Goal: Information Seeking & Learning: Learn about a topic

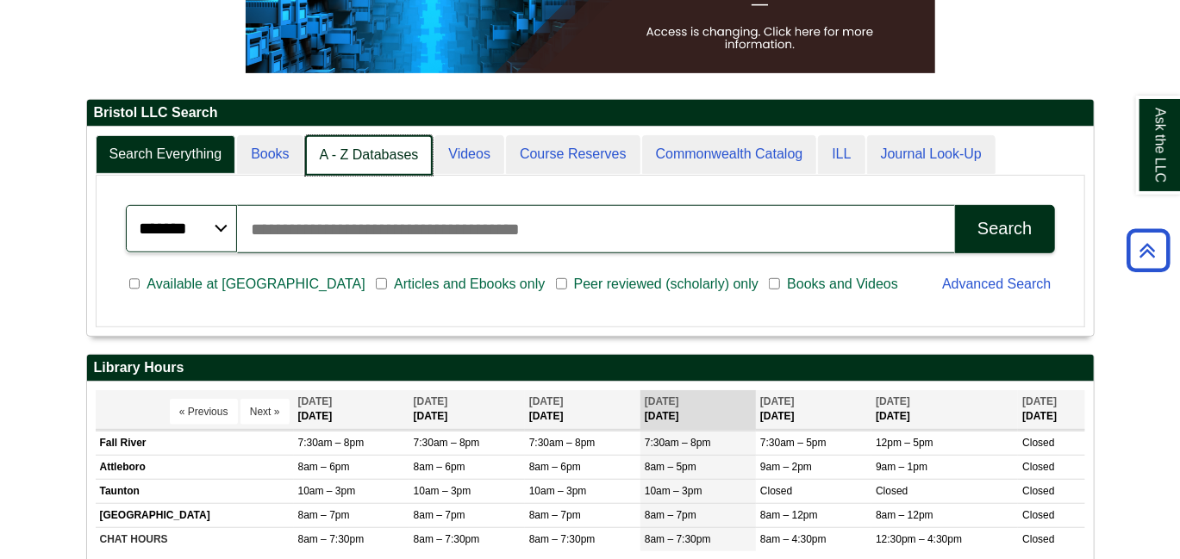
scroll to position [9, 9]
click at [374, 153] on link "A - Z Databases" at bounding box center [369, 155] width 128 height 41
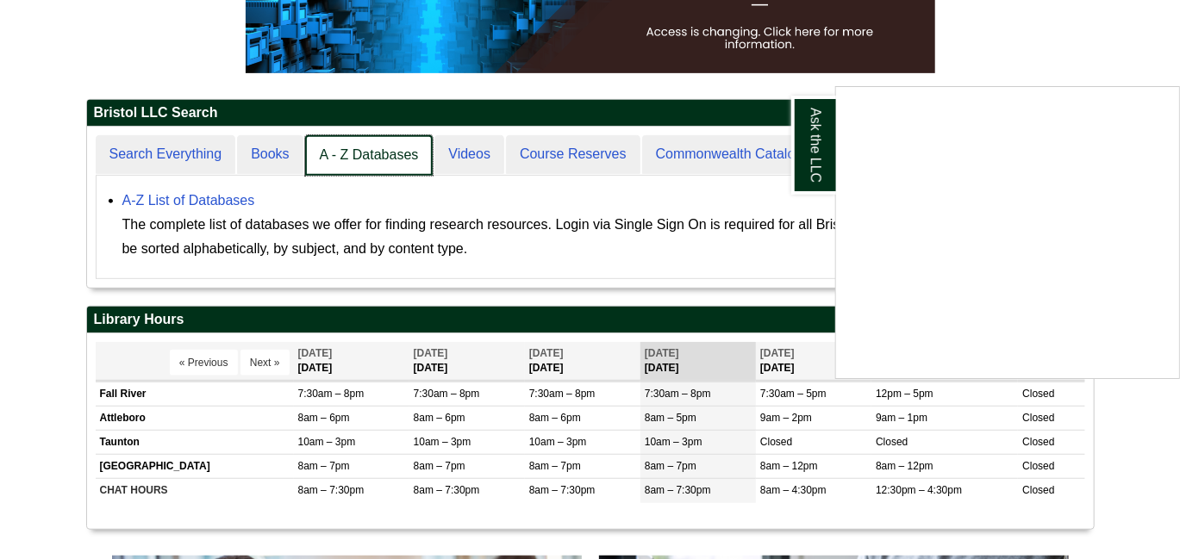
scroll to position [158, 1008]
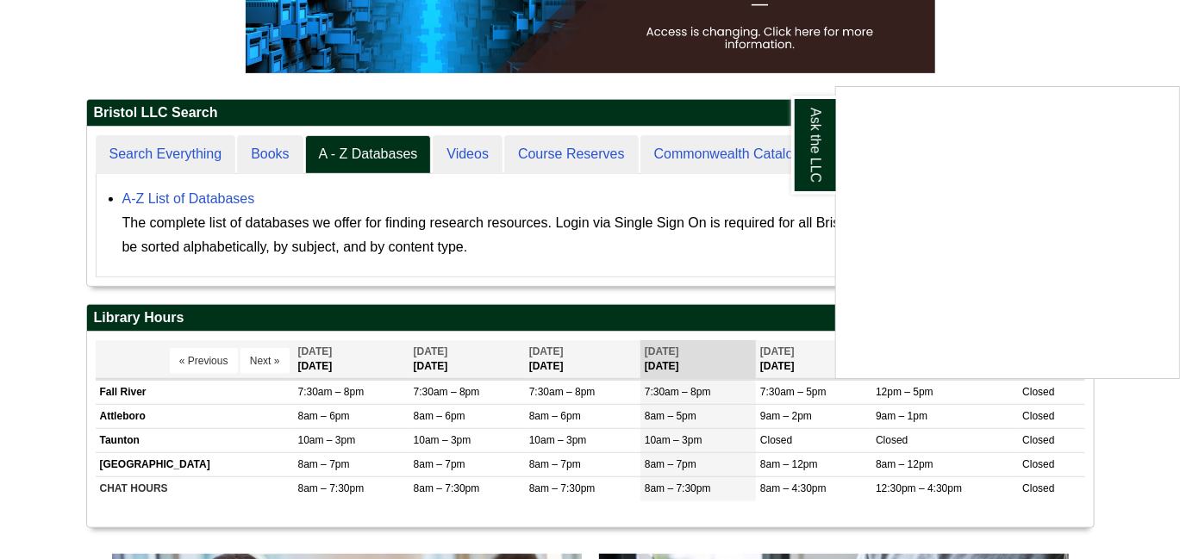
click at [180, 192] on div "Ask the LLC" at bounding box center [590, 279] width 1180 height 559
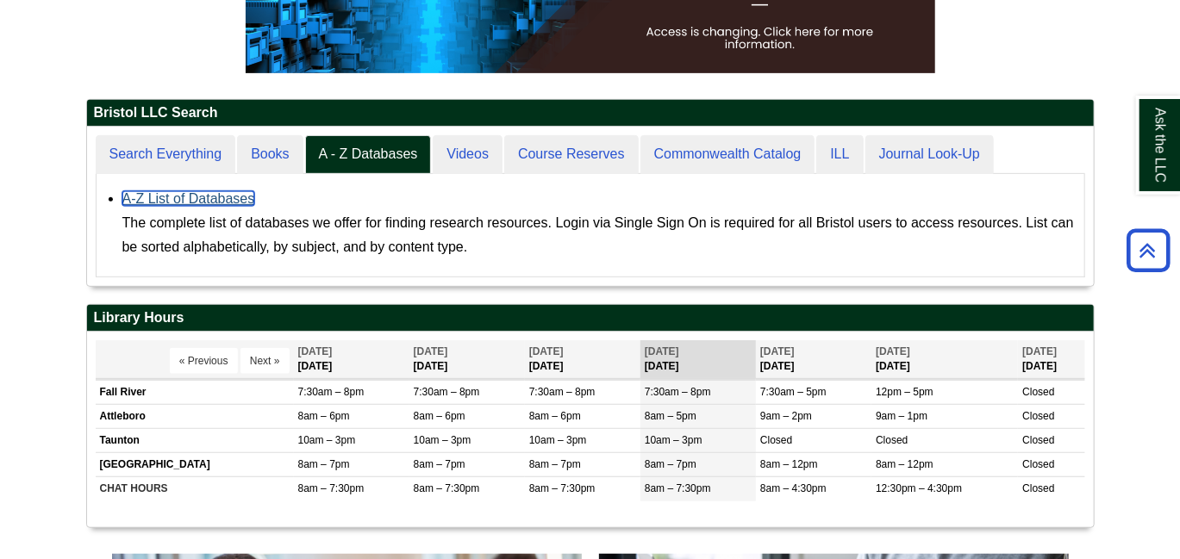
click at [178, 198] on link "A-Z List of Databases" at bounding box center [188, 198] width 133 height 15
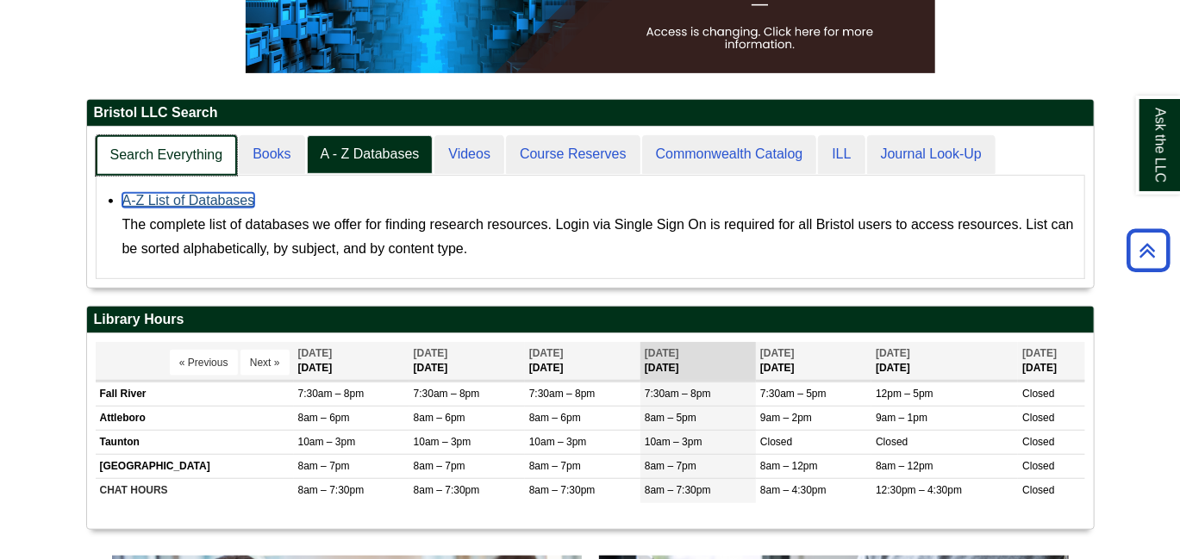
scroll to position [159, 1008]
click at [181, 159] on link "Search Everything" at bounding box center [167, 155] width 142 height 41
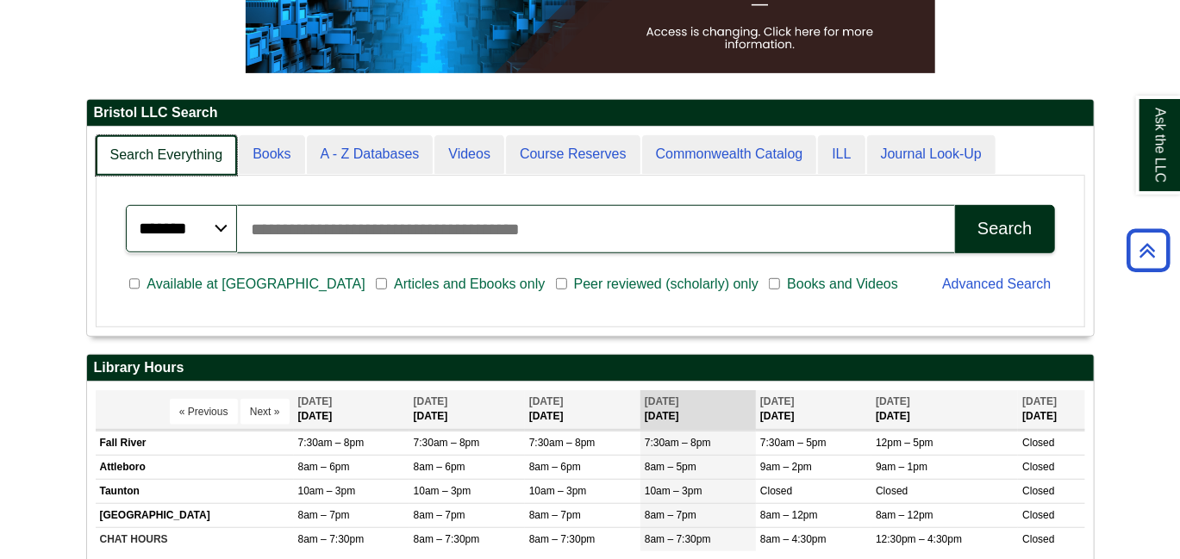
scroll to position [209, 1008]
click at [181, 159] on link "Search Everything" at bounding box center [167, 155] width 142 height 41
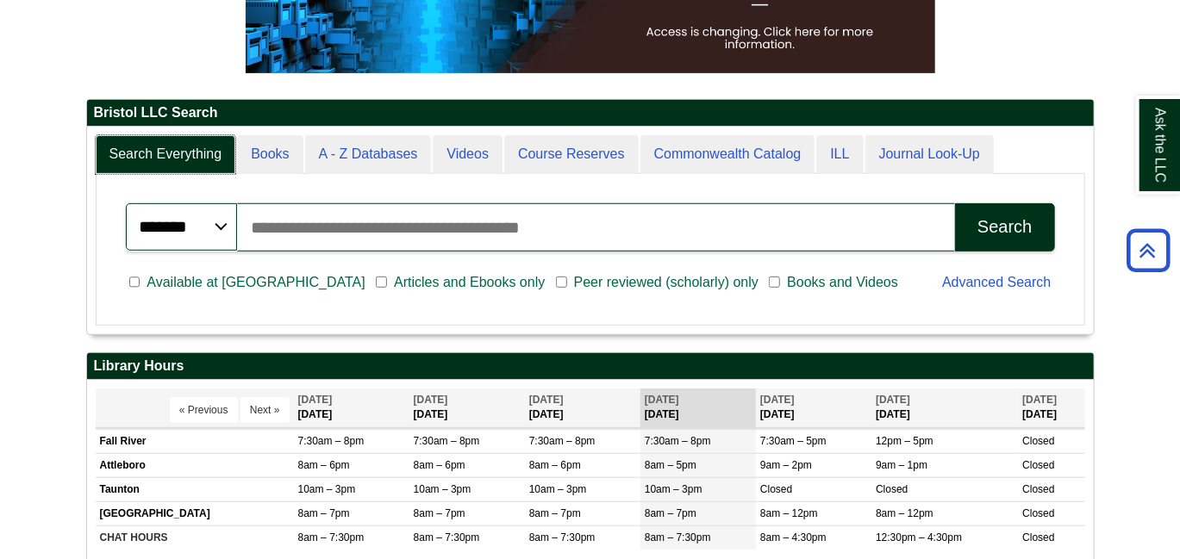
scroll to position [9, 9]
click at [290, 232] on input "Search articles, books, journals & more" at bounding box center [596, 227] width 718 height 48
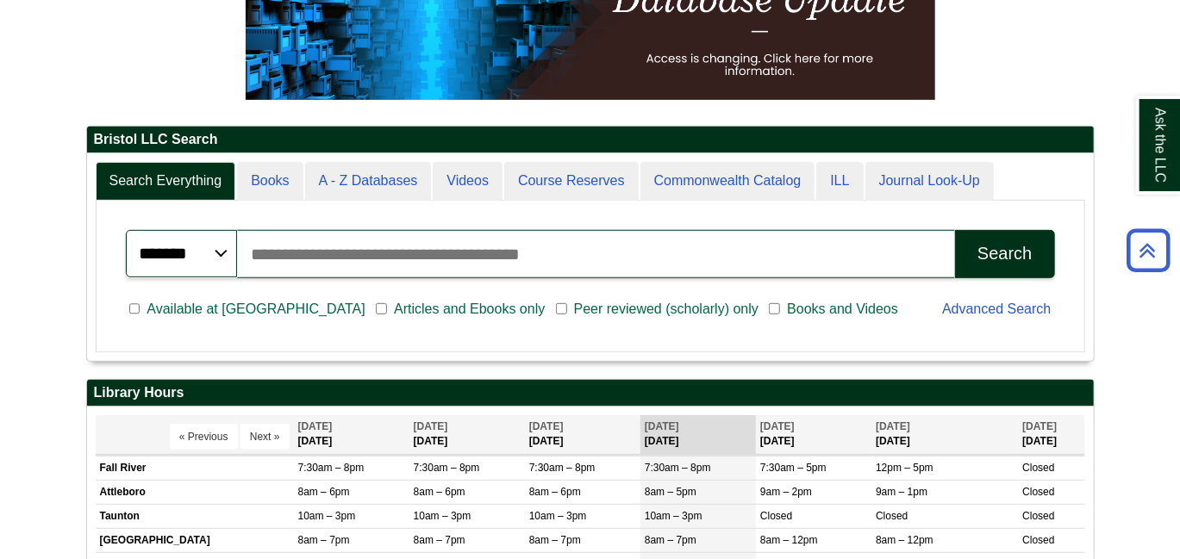
scroll to position [310, 0]
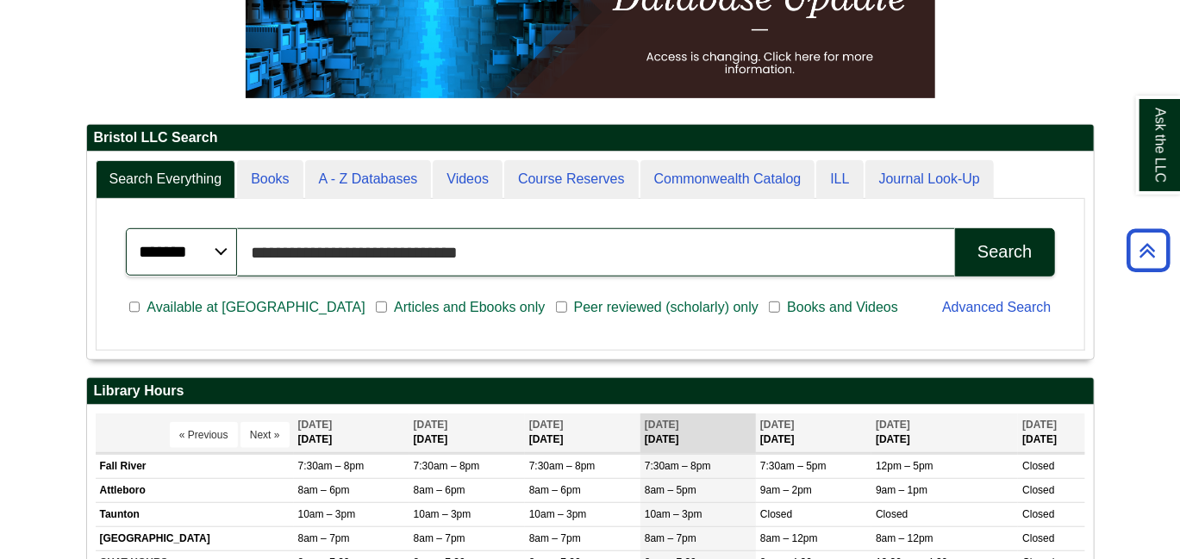
click at [955, 228] on button "Search" at bounding box center [1004, 252] width 99 height 48
drag, startPoint x: 515, startPoint y: 252, endPoint x: 257, endPoint y: 265, distance: 258.1
click at [257, 265] on input "**********" at bounding box center [596, 252] width 718 height 48
paste input "text"
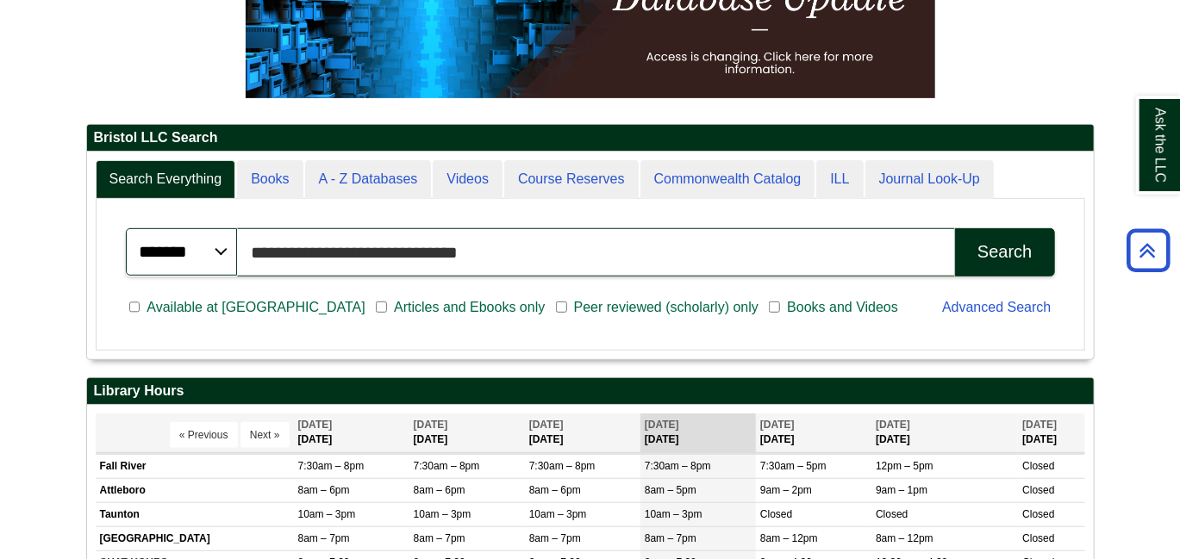
type input "*"
click at [298, 259] on input "Search articles, books, journals & more" at bounding box center [596, 252] width 718 height 48
click at [378, 234] on input "Search articles, books, journals & more" at bounding box center [596, 252] width 718 height 48
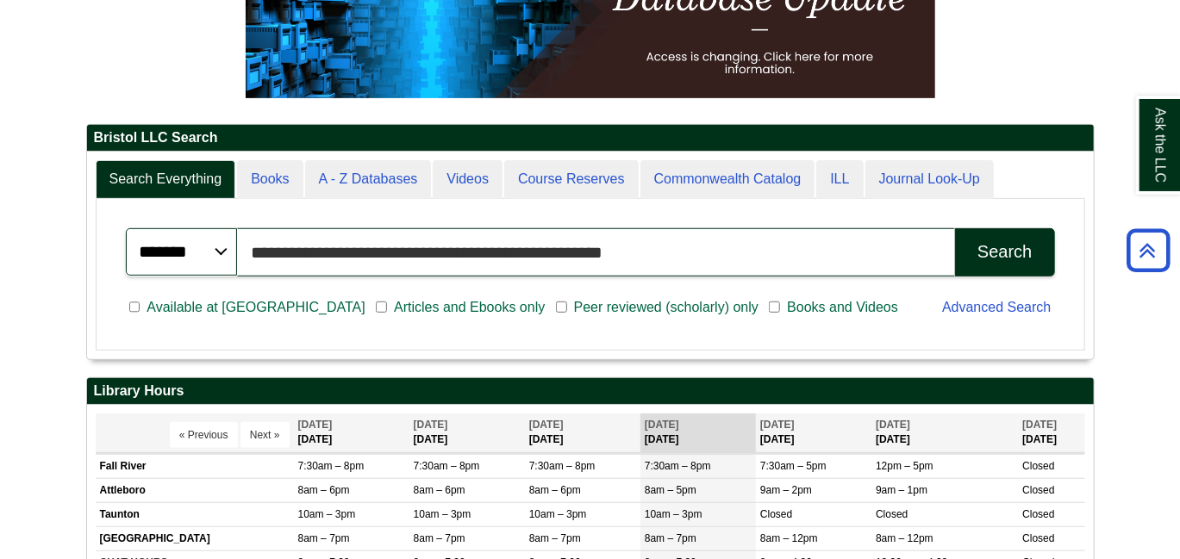
scroll to position [207, 1008]
click at [553, 251] on input "**********" at bounding box center [596, 252] width 718 height 48
click at [567, 249] on input "**********" at bounding box center [596, 252] width 718 height 48
type input "**********"
click at [955, 228] on button "Search" at bounding box center [1004, 252] width 99 height 48
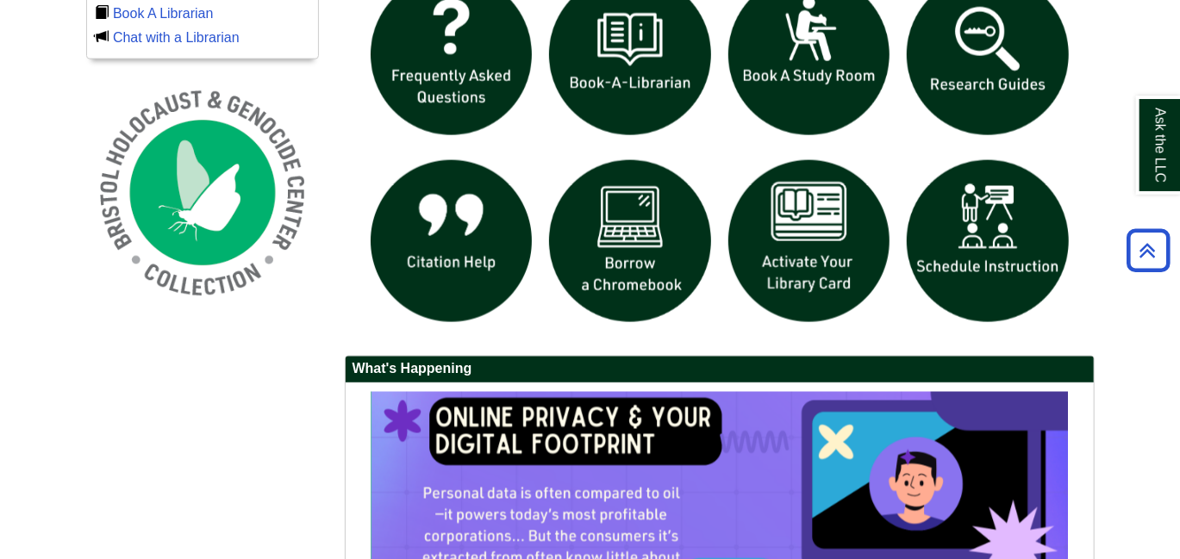
scroll to position [1250, 0]
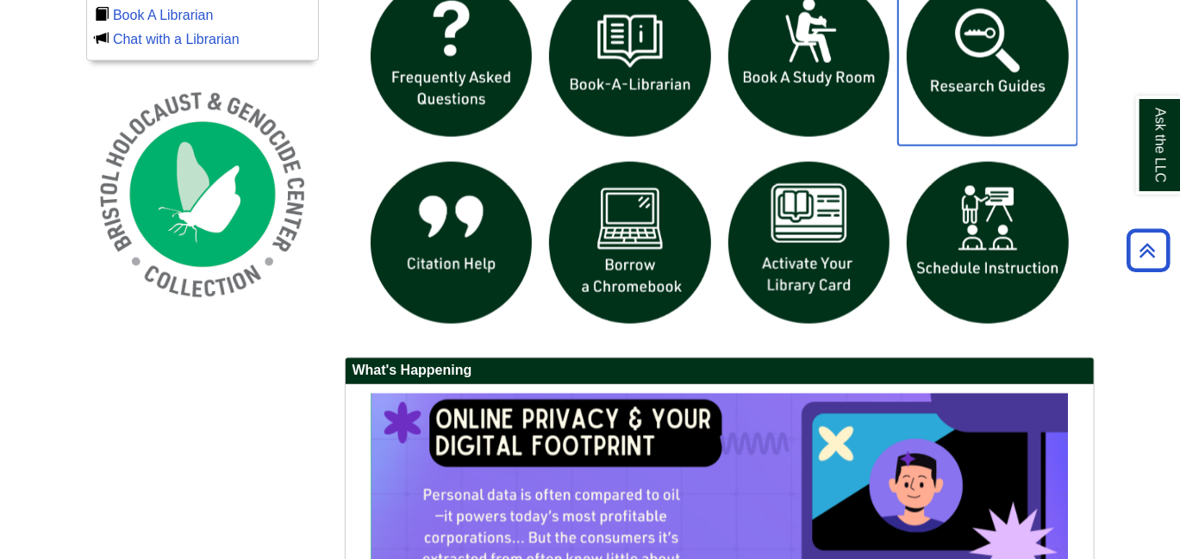
click at [965, 60] on img "slideshow" at bounding box center [987, 56] width 179 height 179
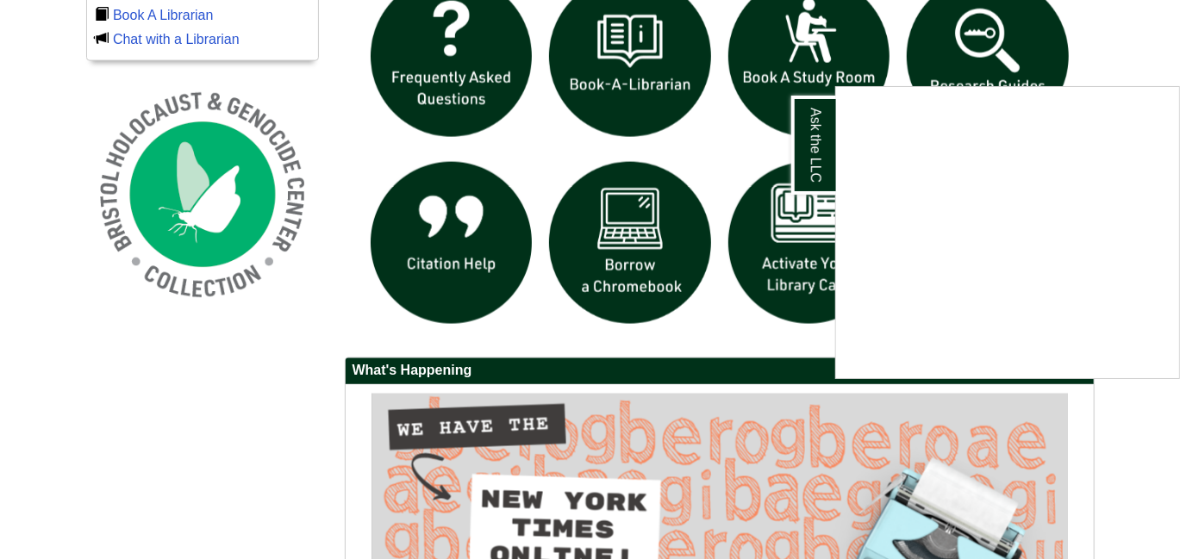
click at [1116, 69] on div "Ask the LLC" at bounding box center [590, 279] width 1180 height 559
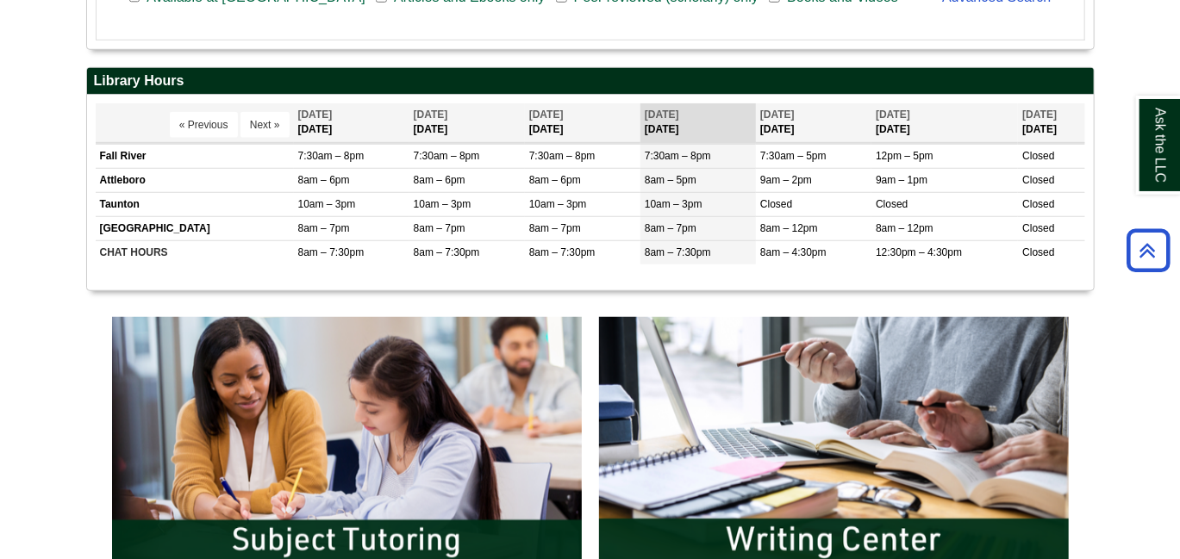
scroll to position [618, 0]
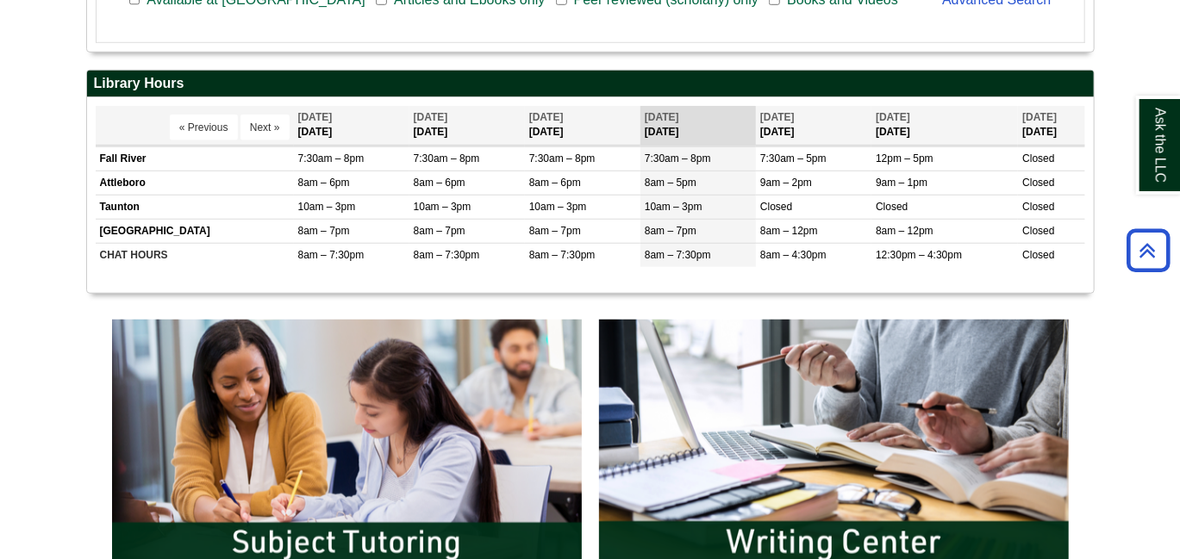
click at [1101, 215] on div "Bristol LLC Search Search Everything Books A - Z Databases Videos Course Reserv…" at bounding box center [590, 108] width 1034 height 981
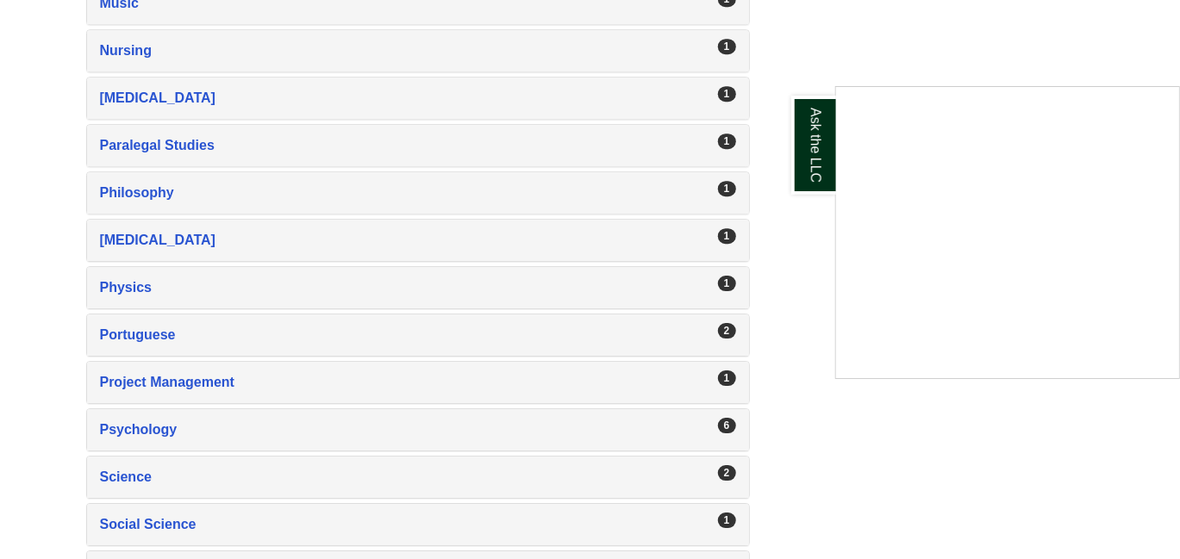
scroll to position [2797, 0]
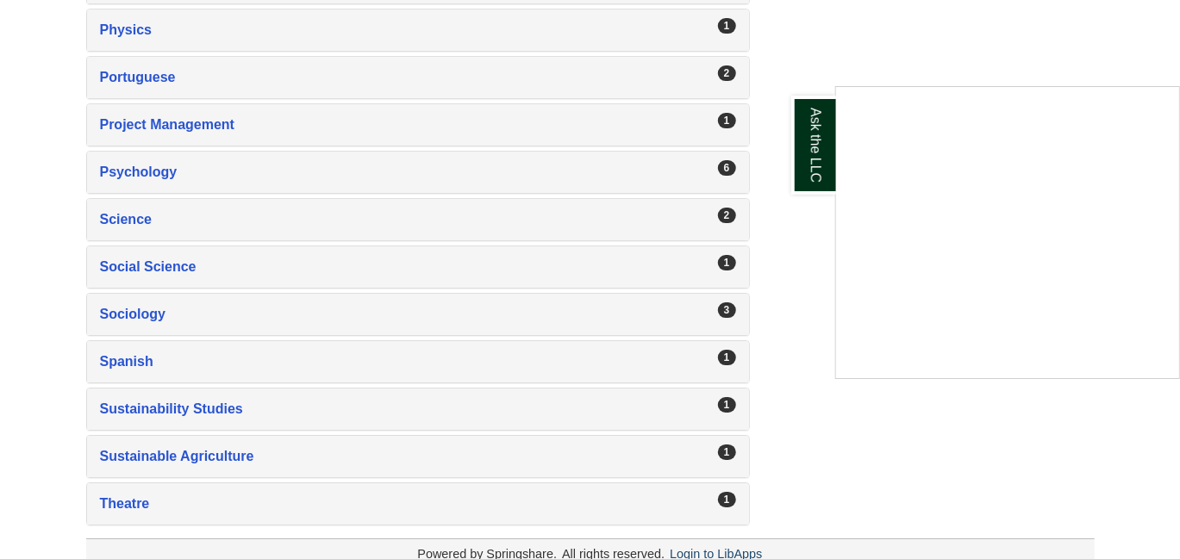
click at [138, 294] on div "Ask the LLC" at bounding box center [590, 279] width 1180 height 559
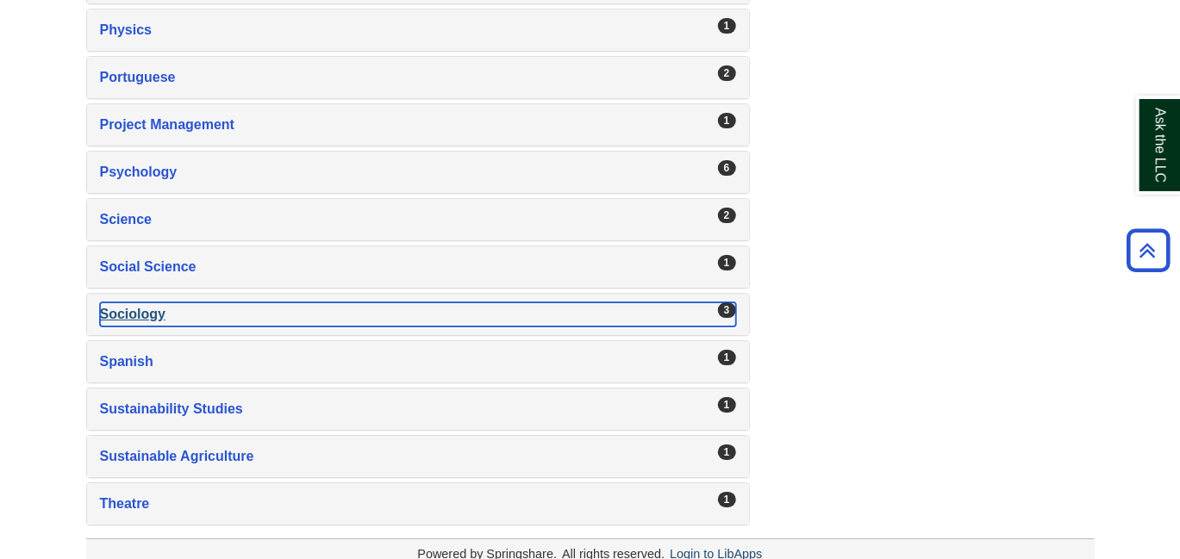
click at [148, 303] on div "Sociology , 3 guides" at bounding box center [418, 315] width 636 height 24
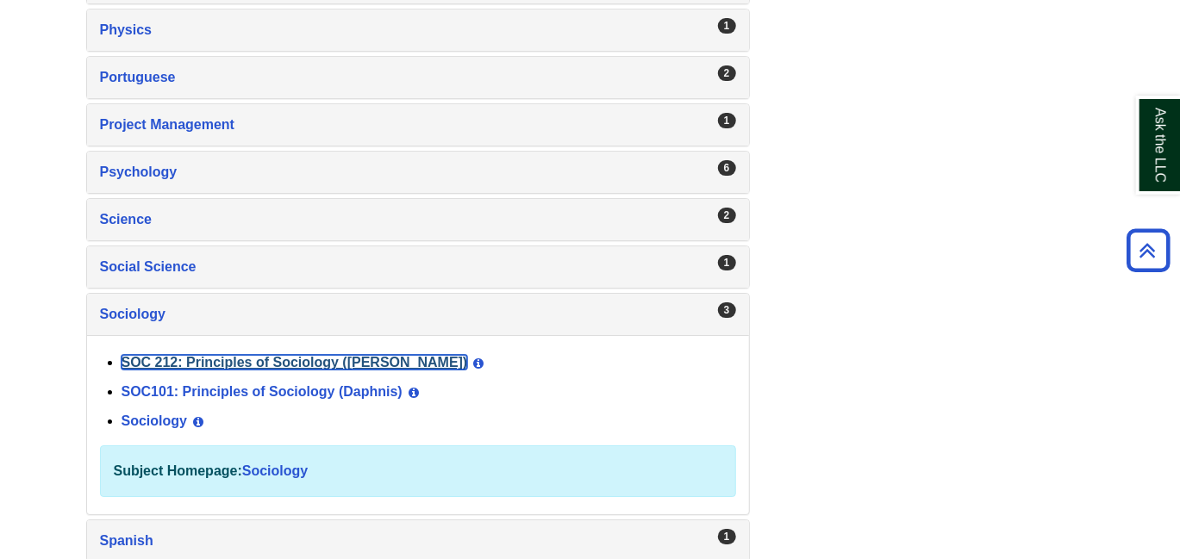
click at [142, 355] on link "SOC 212: Principles of Sociology ([PERSON_NAME])" at bounding box center [295, 362] width 347 height 15
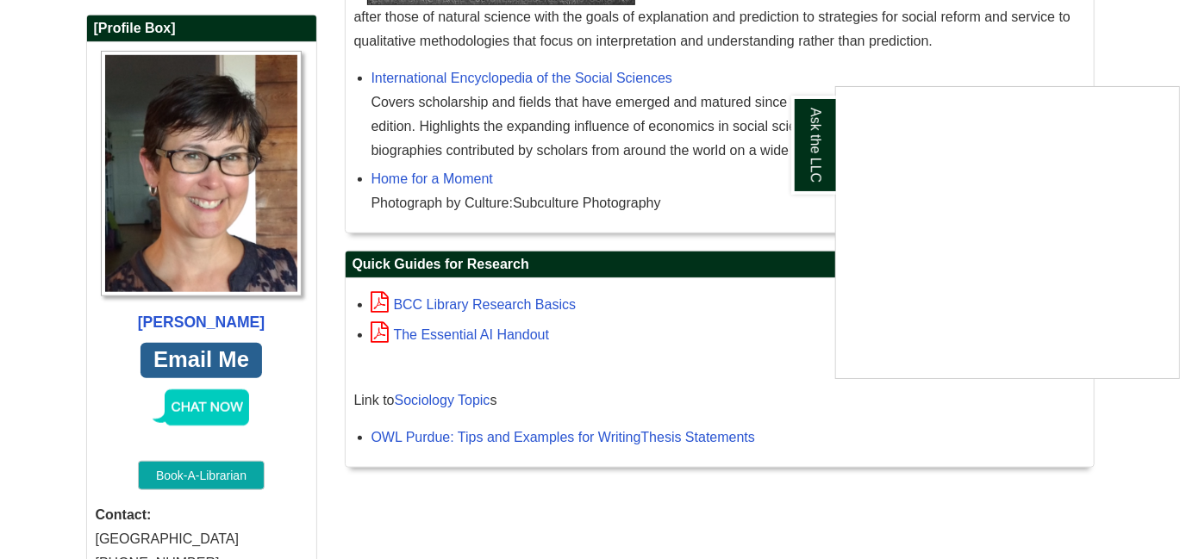
scroll to position [638, 0]
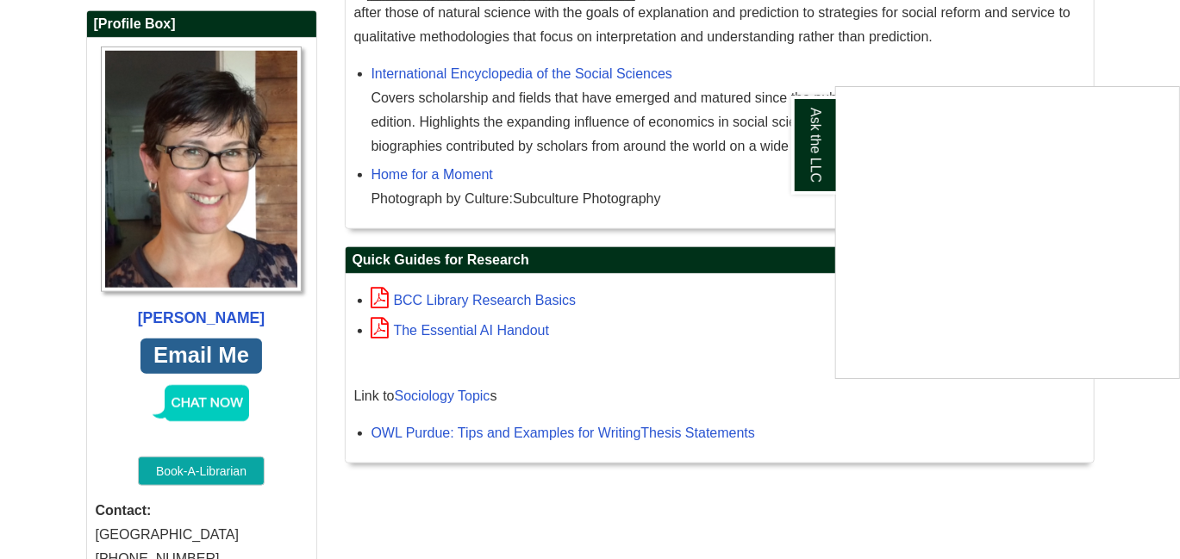
click at [449, 329] on div "Ask the LLC" at bounding box center [590, 279] width 1180 height 559
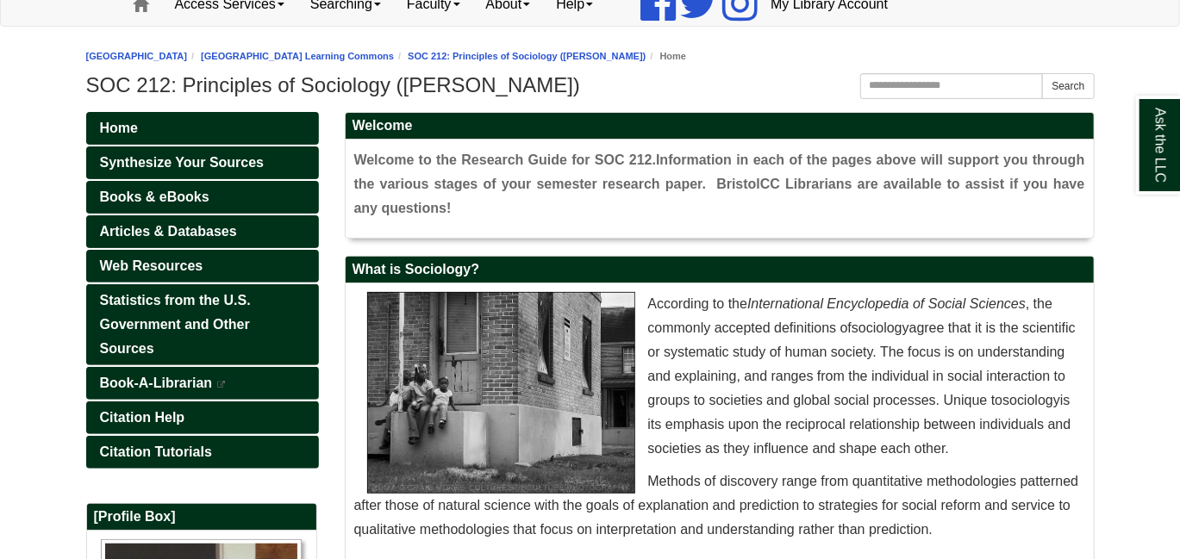
scroll to position [147, 0]
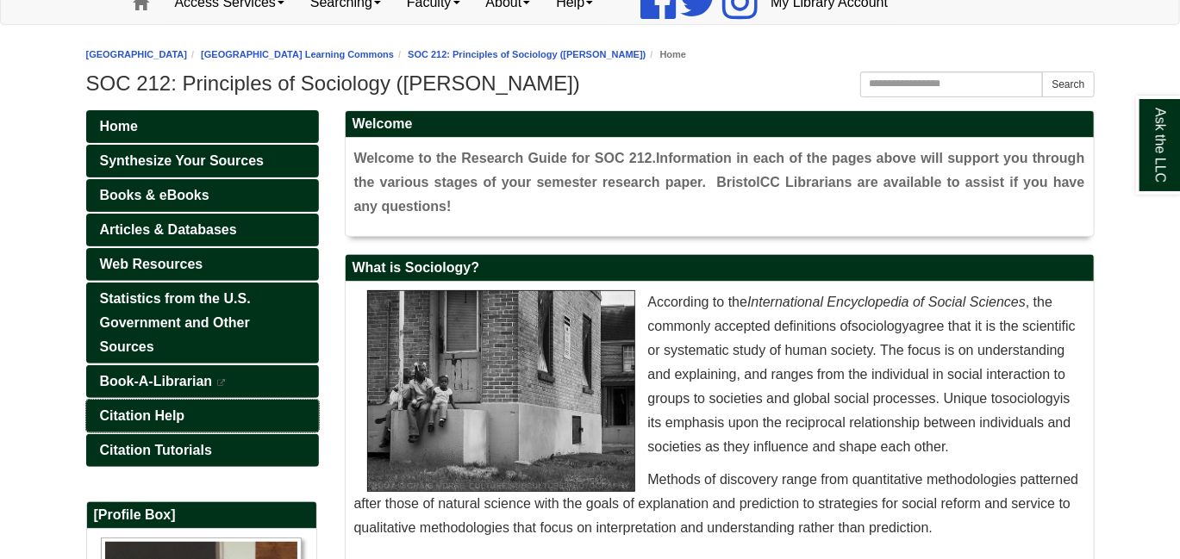
click at [140, 416] on span "Citation Help" at bounding box center [142, 416] width 85 height 15
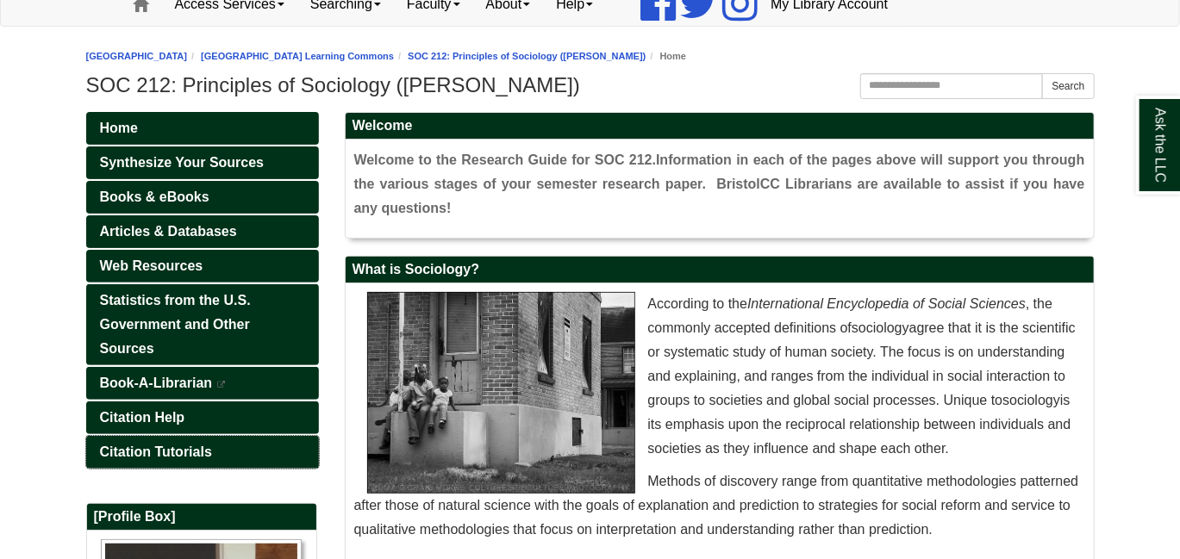
click at [147, 445] on span "Citation Tutorials" at bounding box center [156, 452] width 112 height 15
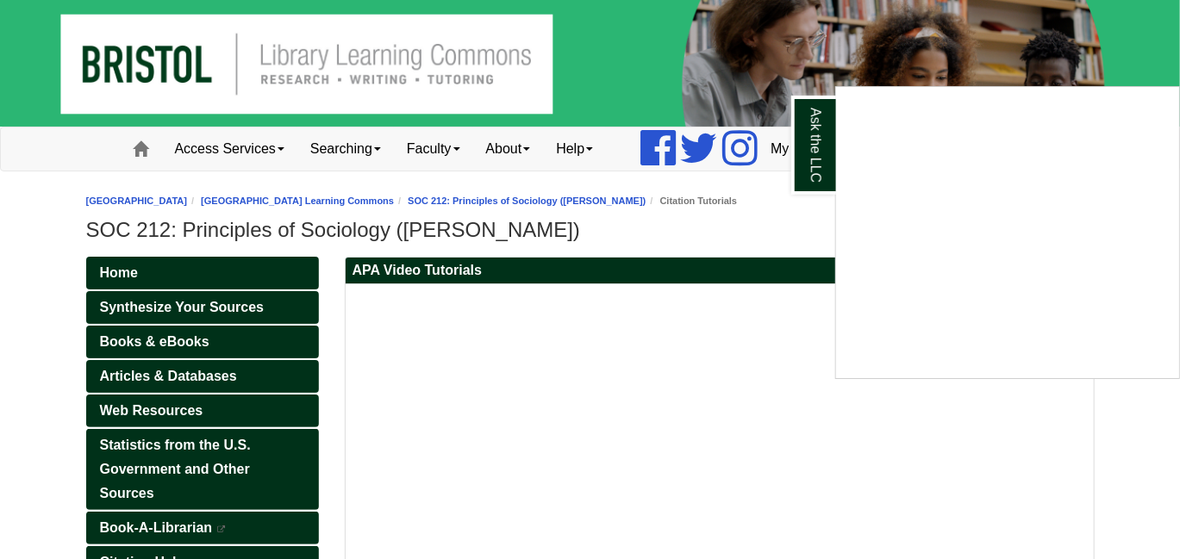
click at [1002, 445] on div "Ask the LLC" at bounding box center [590, 279] width 1180 height 559
